Goal: Navigation & Orientation: Find specific page/section

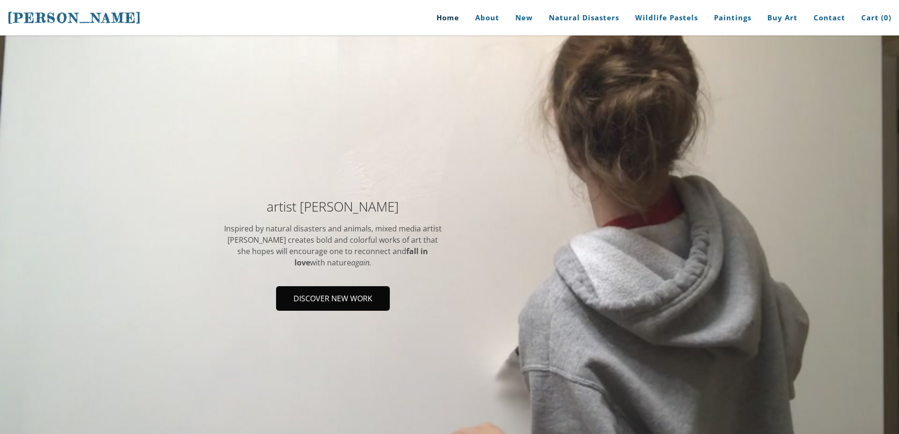
click at [332, 297] on span "Discover new work" at bounding box center [333, 298] width 112 height 23
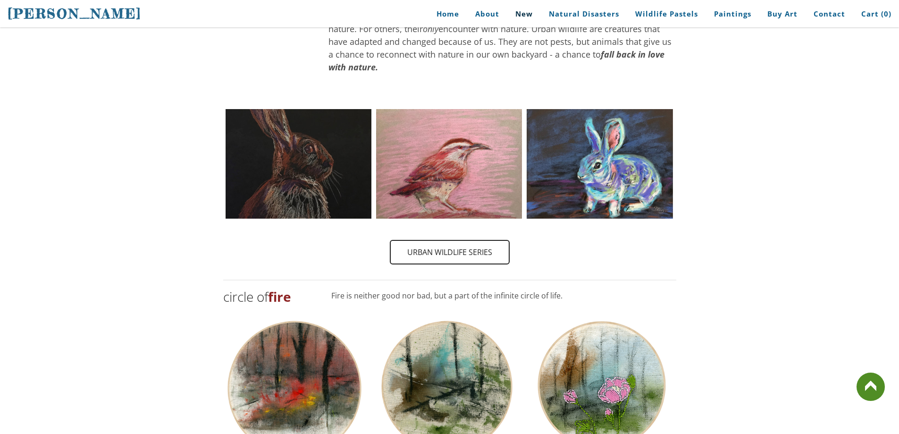
scroll to position [755, 0]
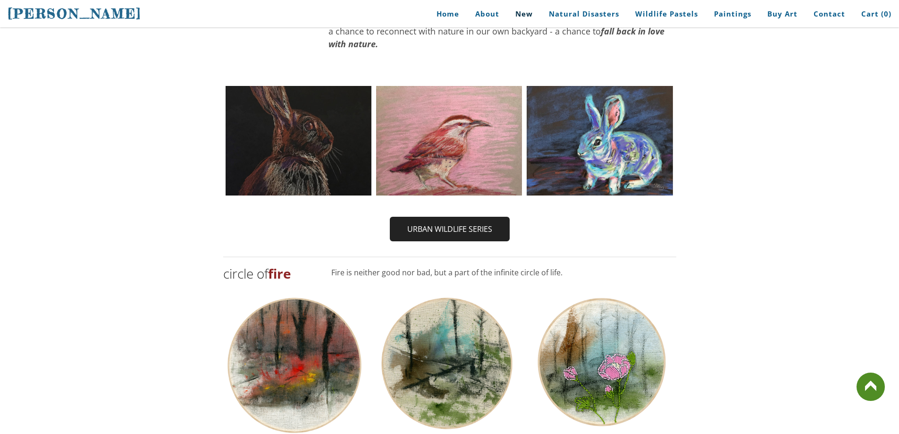
click at [481, 218] on span "Urban Wildlife Series" at bounding box center [450, 229] width 118 height 23
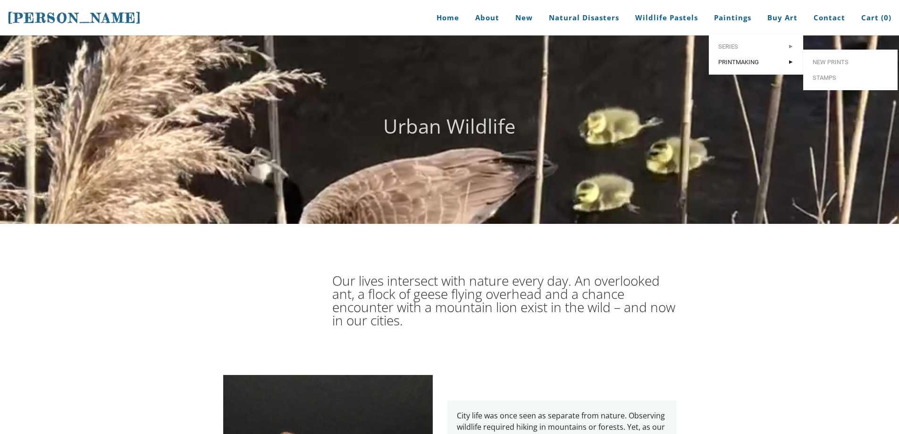
click at [757, 61] on span "Printmaking" at bounding box center [755, 62] width 75 height 6
click at [838, 65] on span "New prints" at bounding box center [849, 62] width 75 height 6
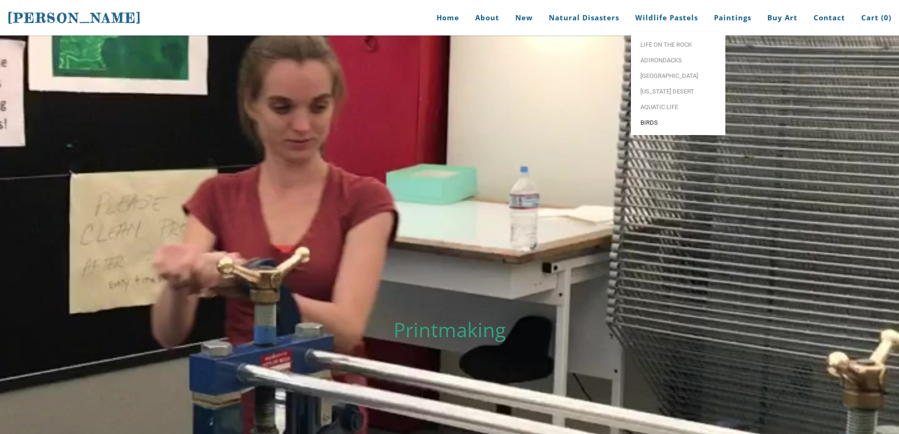
click at [664, 125] on span "Birds" at bounding box center [677, 122] width 75 height 6
